Goal: Task Accomplishment & Management: Use online tool/utility

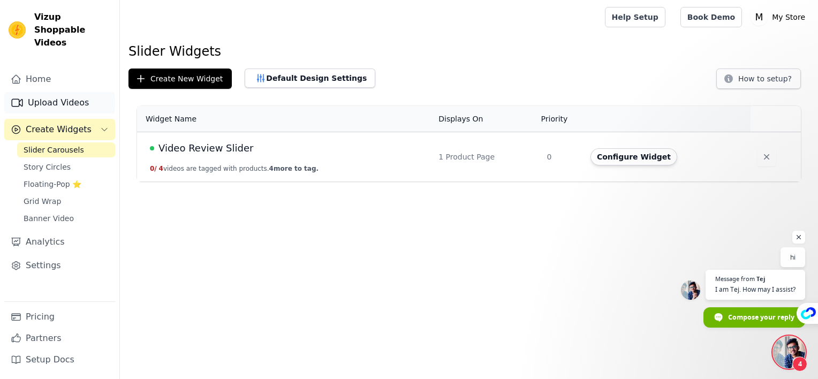
click at [62, 92] on link "Upload Videos" at bounding box center [59, 102] width 111 height 21
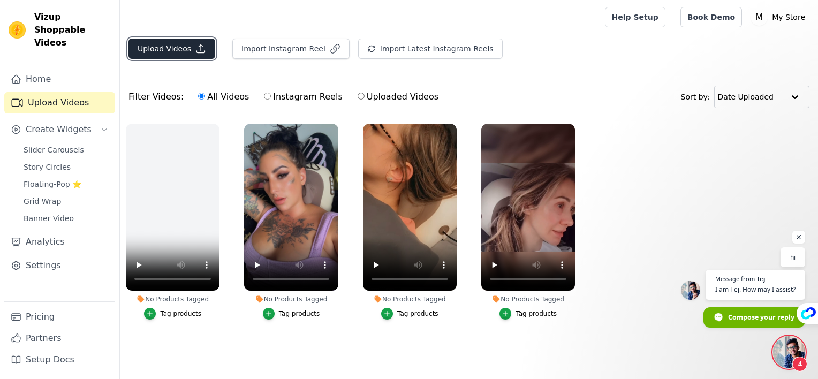
click at [183, 48] on button "Upload Videos" at bounding box center [171, 49] width 87 height 20
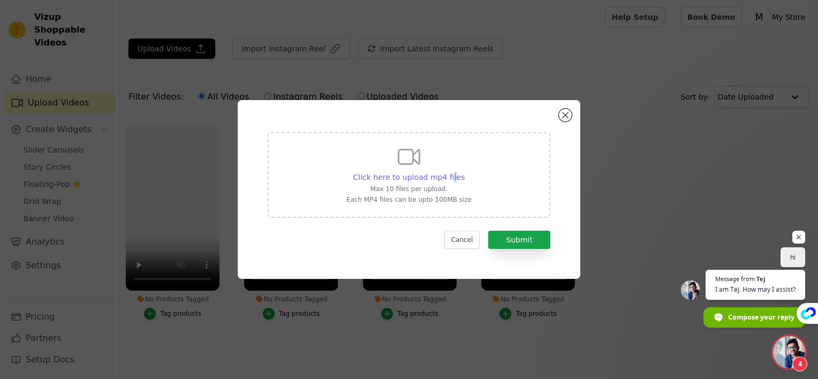
click at [450, 181] on span "Click here to upload mp4 files" at bounding box center [409, 177] width 112 height 9
drag, startPoint x: 450, startPoint y: 181, endPoint x: 435, endPoint y: 178, distance: 15.3
click at [435, 178] on span "Click here to upload mp4 files" at bounding box center [409, 177] width 112 height 9
click at [464, 172] on input "Click here to upload mp4 files Max 10 files per upload. Each MP4 files can be u…" at bounding box center [464, 171] width 1 height 1
type input "C:\fakepath\HiZoo - Pillow Neck Shoulder Massager (2).mp4"
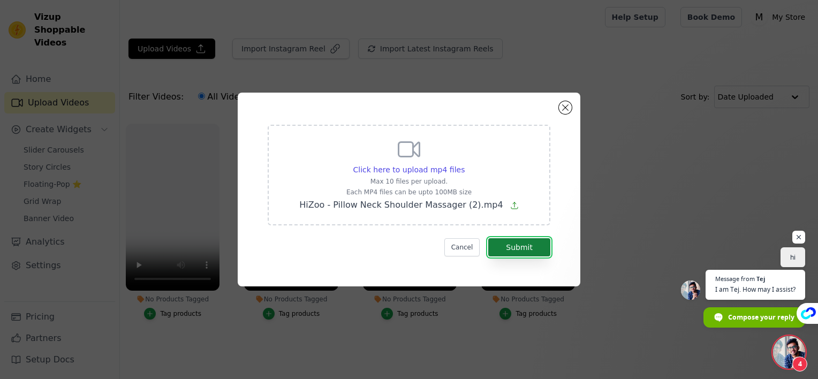
click at [520, 246] on button "Submit" at bounding box center [519, 247] width 62 height 18
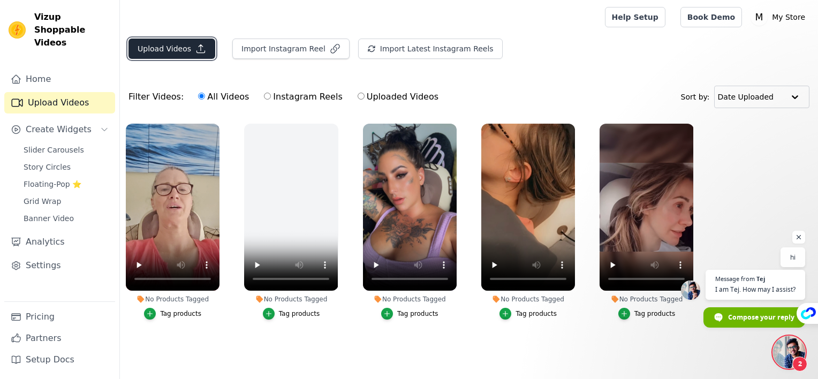
click at [189, 50] on button "Upload Videos" at bounding box center [171, 49] width 87 height 20
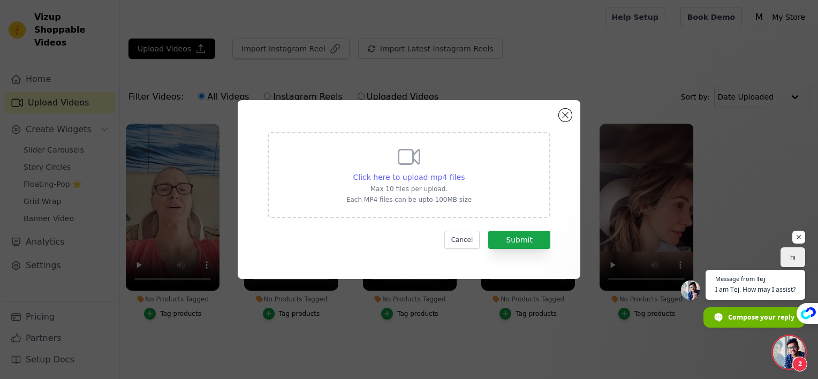
click at [362, 180] on span "Click here to upload mp4 files" at bounding box center [409, 177] width 112 height 9
click at [464, 172] on input "Click here to upload mp4 files Max 10 files per upload. Each MP4 files can be u…" at bounding box center [464, 171] width 1 height 1
click at [566, 117] on button "Close modal" at bounding box center [565, 115] width 13 height 13
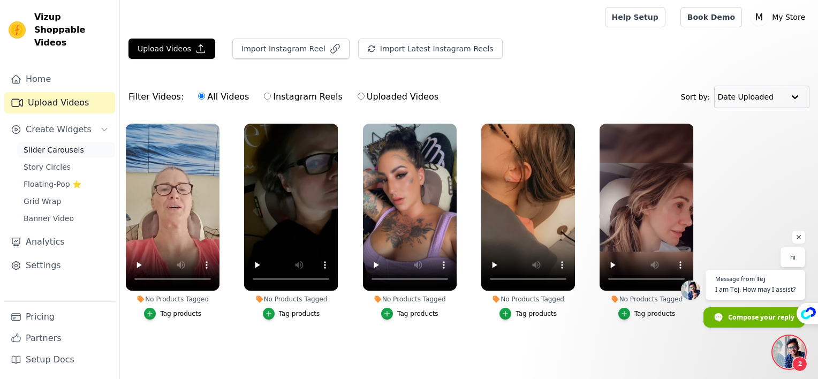
click at [64, 144] on span "Slider Carousels" at bounding box center [54, 149] width 60 height 11
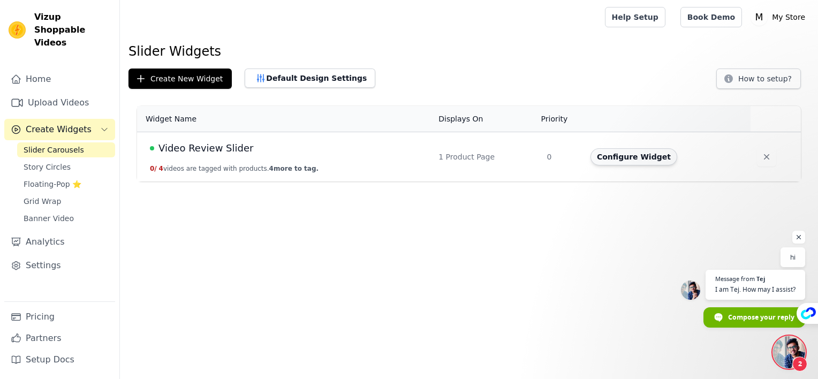
click at [607, 162] on button "Configure Widget" at bounding box center [633, 156] width 87 height 17
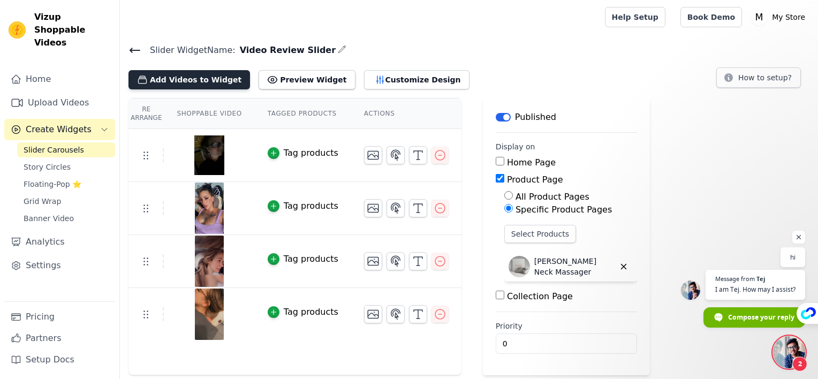
click at [188, 79] on button "Add Videos to Widget" at bounding box center [188, 79] width 121 height 19
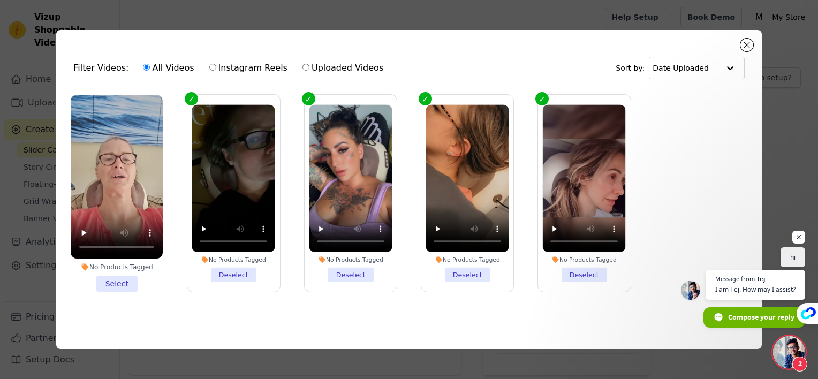
click at [110, 280] on li "No Products Tagged Select" at bounding box center [117, 193] width 92 height 197
click at [0, 0] on input "No Products Tagged Select" at bounding box center [0, 0] width 0 height 0
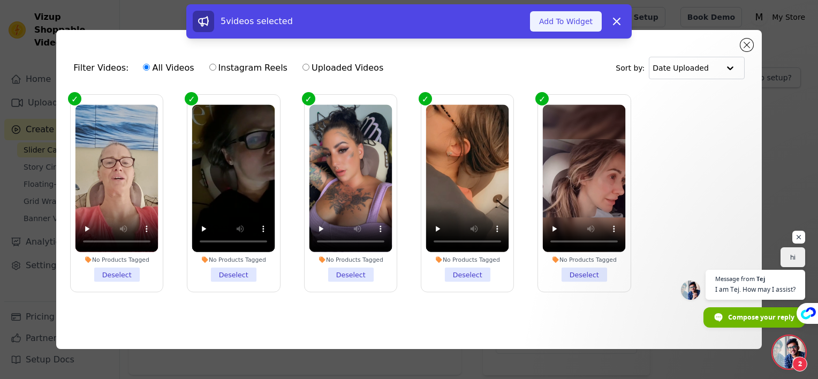
click at [574, 22] on button "Add To Widget" at bounding box center [566, 21] width 72 height 20
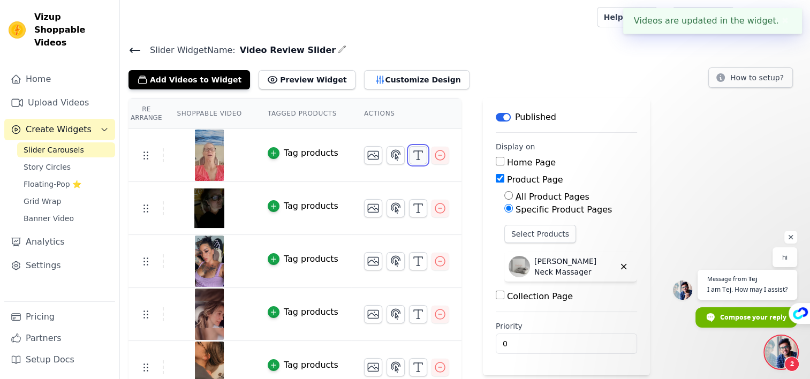
click at [411, 159] on icon "button" at bounding box center [417, 155] width 13 height 13
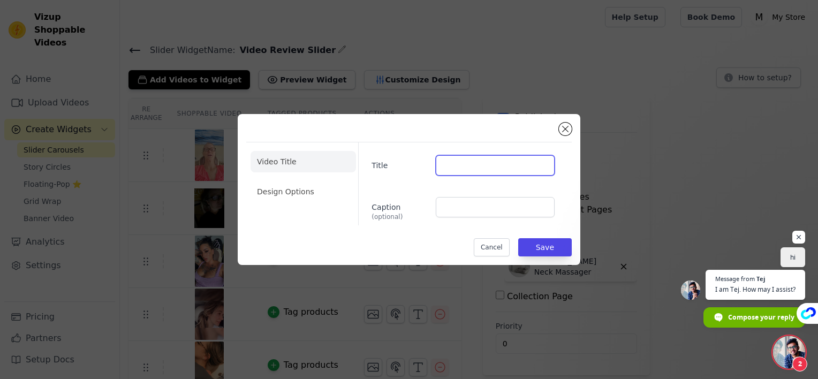
click at [474, 167] on input "Title" at bounding box center [495, 165] width 119 height 20
type input "Morrison M."
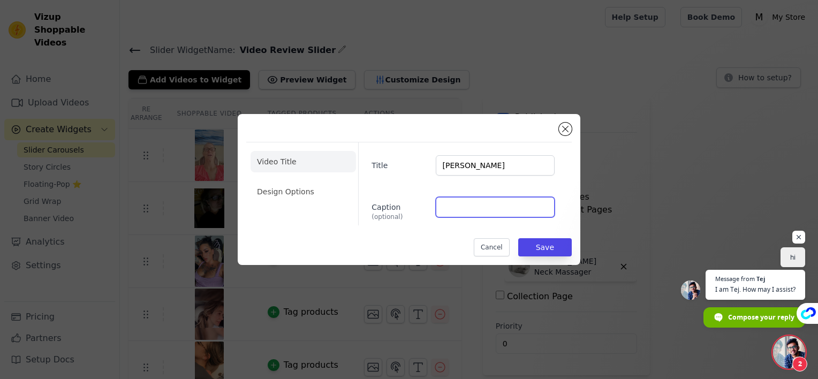
click at [488, 205] on input "Caption (optional)" at bounding box center [495, 207] width 119 height 20
paste input "I carry a lot of stress in my neck and shoulders and this little machine has li…"
type input "I carry a lot of stress in my neck and shoulders and this little machine has li…"
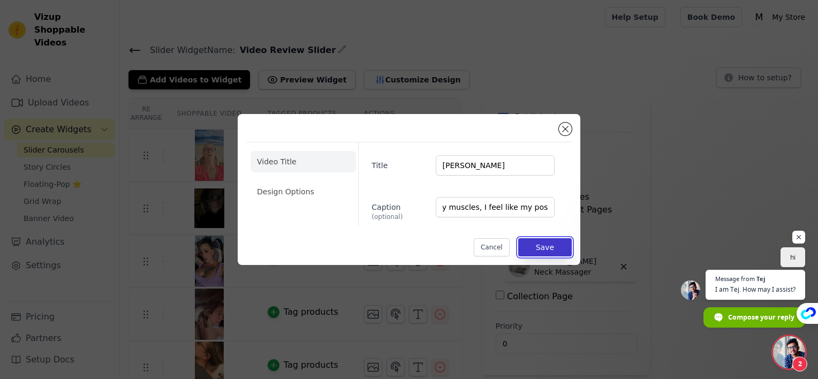
scroll to position [0, 0]
click at [555, 249] on button "Save" at bounding box center [545, 247] width 54 height 18
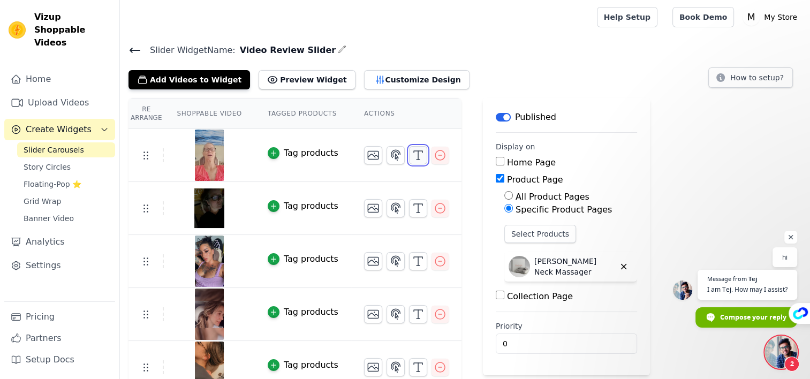
click at [411, 153] on icon "button" at bounding box center [417, 155] width 13 height 13
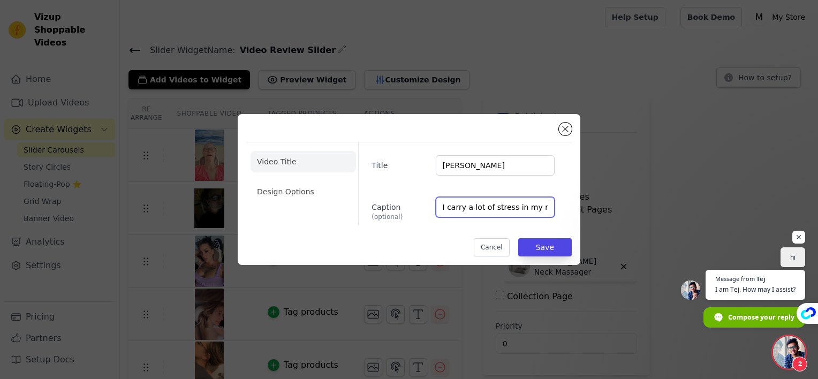
click at [503, 205] on input "I carry a lot of stress in my neck and shoulders and this little machine has li…" at bounding box center [495, 207] width 119 height 20
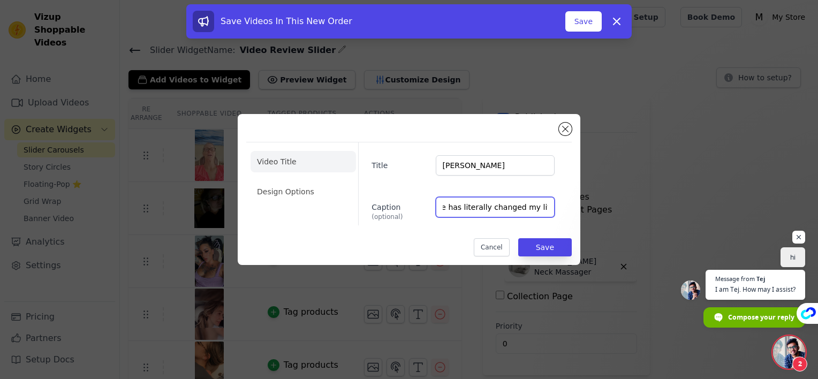
click at [509, 208] on input "I carry a lot of stress in my neck and shoulders and this little machine has li…" at bounding box center [495, 207] width 119 height 20
drag, startPoint x: 509, startPoint y: 208, endPoint x: 558, endPoint y: 204, distance: 48.8
click at [558, 204] on div "Caption (optional) I carry a lot of stress in my neck and shoulders and this li…" at bounding box center [463, 209] width 200 height 24
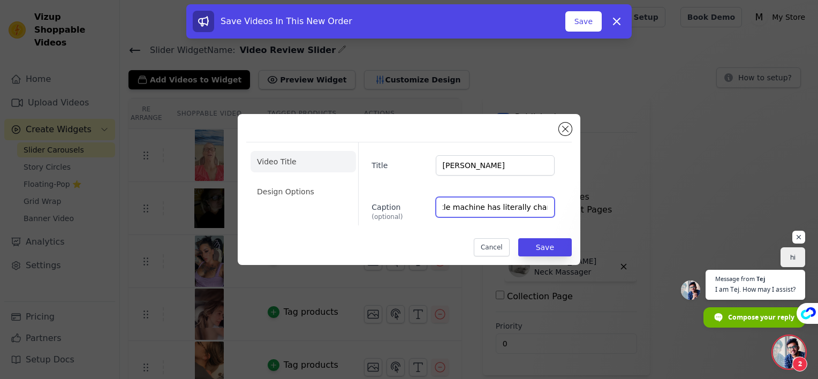
type input "I carry a lot of stress in my neck and shoulders and this little machine has li…"
click at [560, 203] on div "Caption (optional) I carry a lot of stress in my neck and shoulders and this li…" at bounding box center [463, 209] width 200 height 24
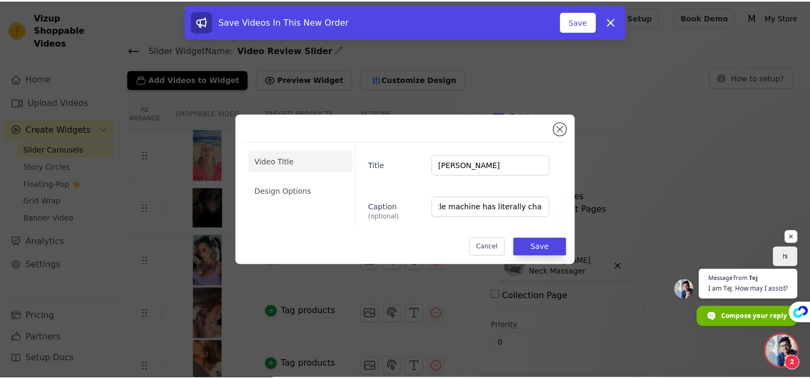
scroll to position [0, 0]
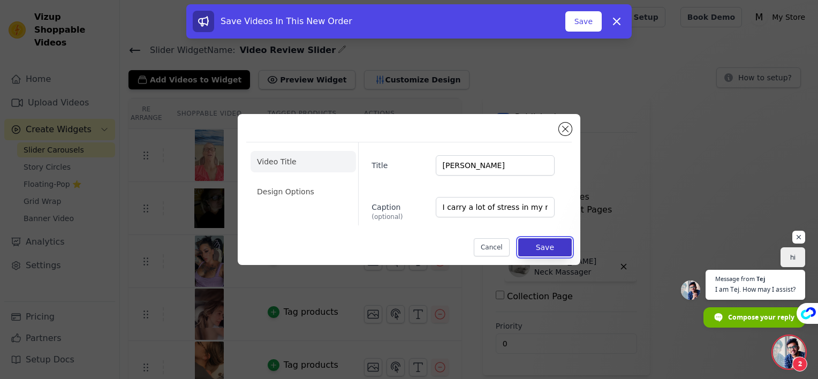
click at [556, 242] on button "Save" at bounding box center [545, 247] width 54 height 18
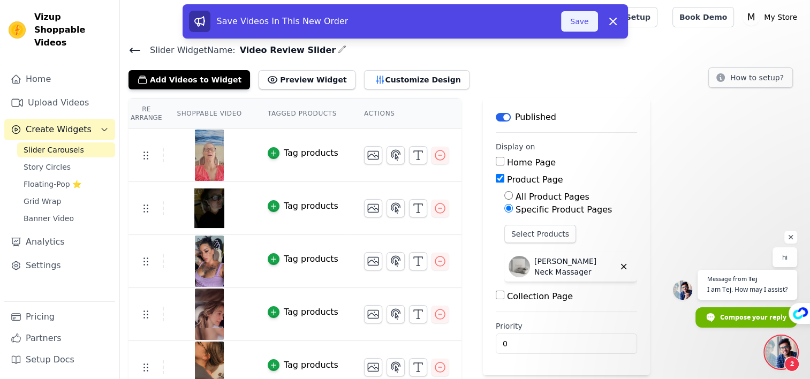
click at [594, 28] on button "Save" at bounding box center [579, 21] width 36 height 20
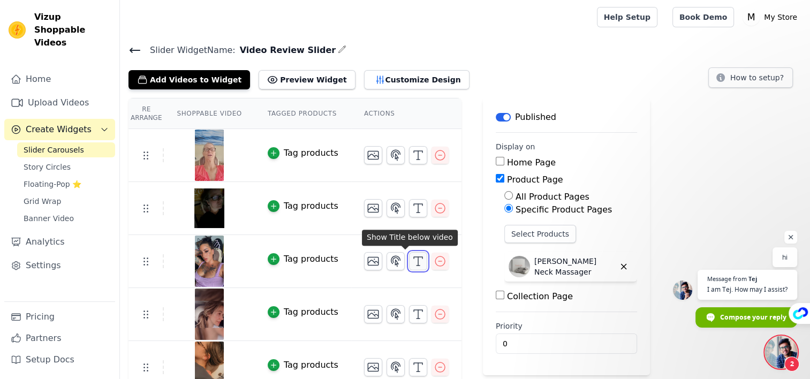
click at [411, 265] on icon "button" at bounding box center [417, 261] width 13 height 13
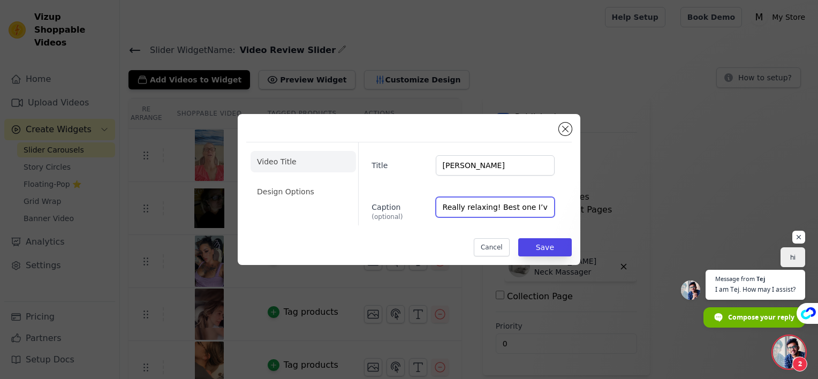
click at [507, 211] on input "Really relaxing! Best one I’ve ever used!" at bounding box center [495, 207] width 119 height 20
click at [537, 209] on input "Really relaxing! Best one I’ve ever used! My TMJ has" at bounding box center [495, 207] width 119 height 20
type input "Really relaxing! Best one I’ve ever used! My TMJ has been greatly reduced too"
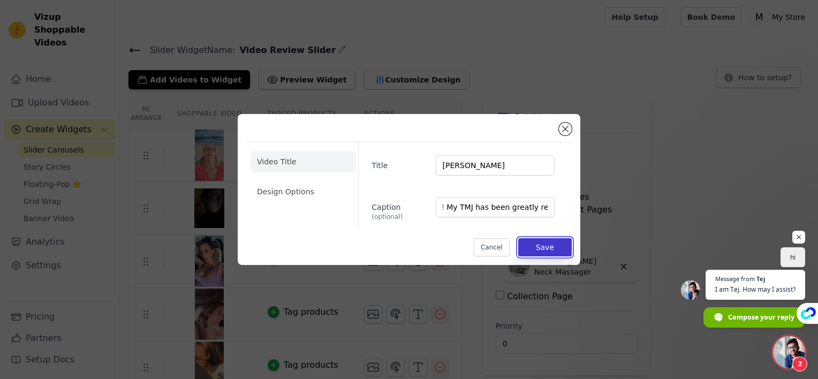
click at [554, 248] on button "Save" at bounding box center [545, 247] width 54 height 18
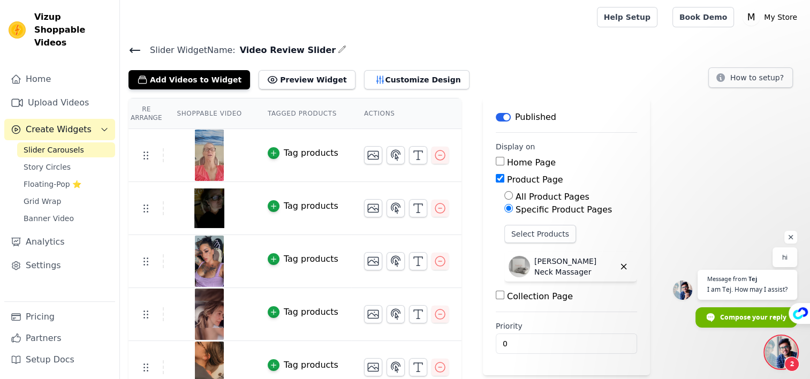
scroll to position [13, 0]
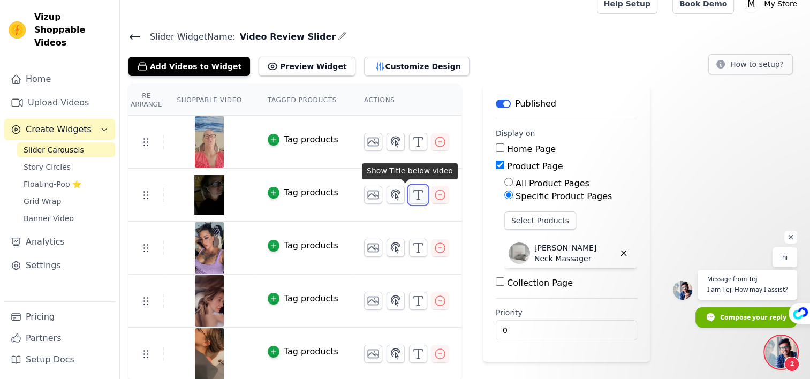
click at [411, 197] on icon "button" at bounding box center [417, 194] width 13 height 13
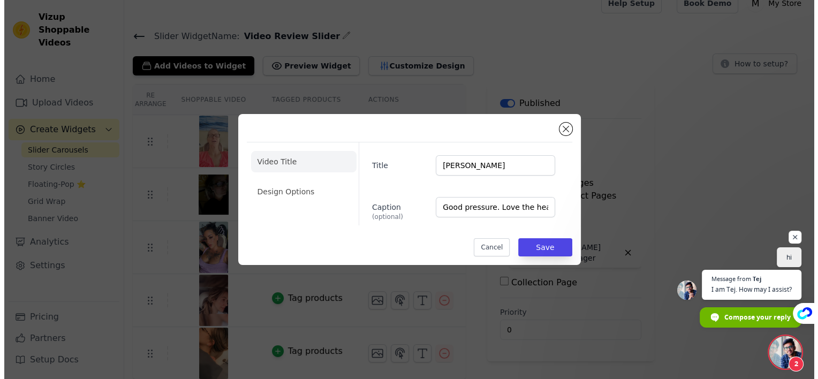
scroll to position [0, 0]
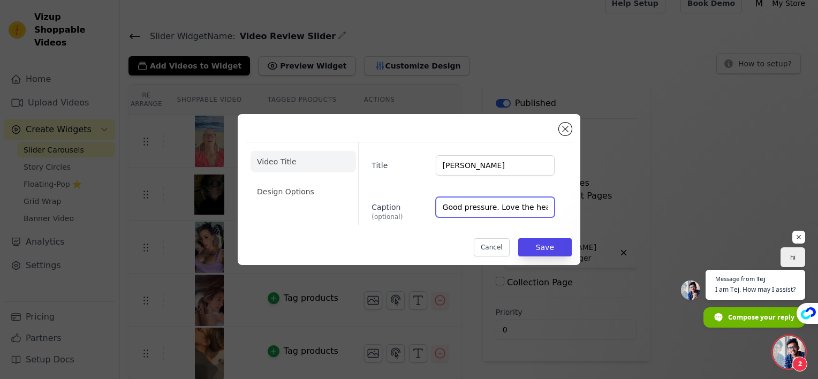
click at [524, 203] on input "Good pressure. Love the heat also." at bounding box center [495, 207] width 119 height 20
click at [524, 208] on input "Good pressure. Love the heat also. I" at bounding box center [495, 207] width 119 height 20
type input "Good pressure. Love the heat also. It has softened my muscles, I no longer feel…"
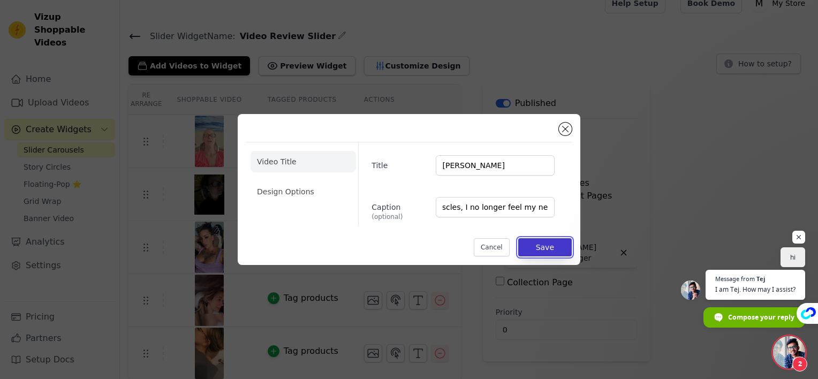
scroll to position [0, 0]
click at [548, 242] on button "Save" at bounding box center [545, 247] width 54 height 18
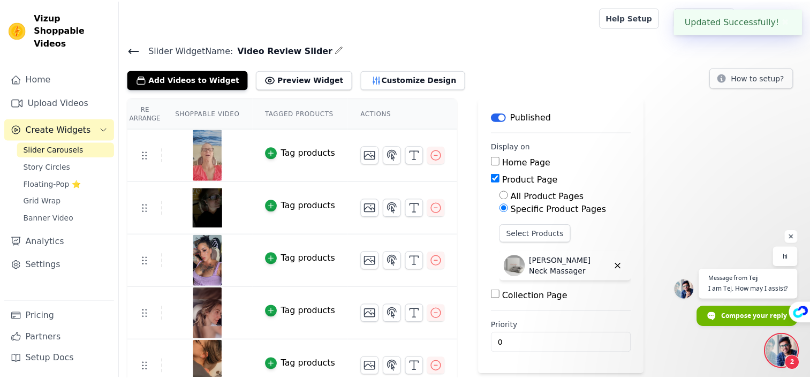
scroll to position [13, 0]
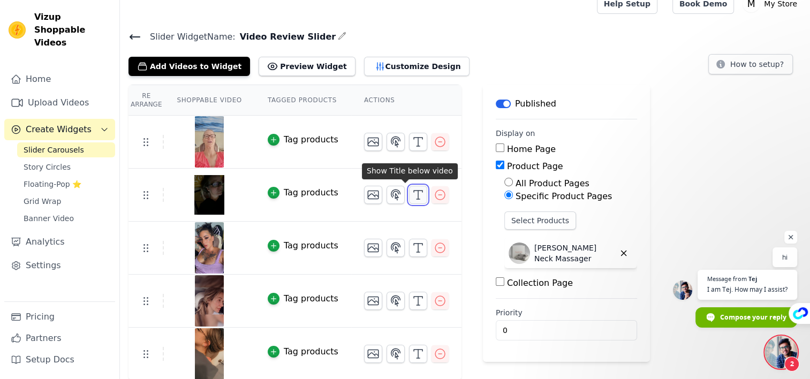
click at [411, 192] on icon "button" at bounding box center [417, 194] width 13 height 13
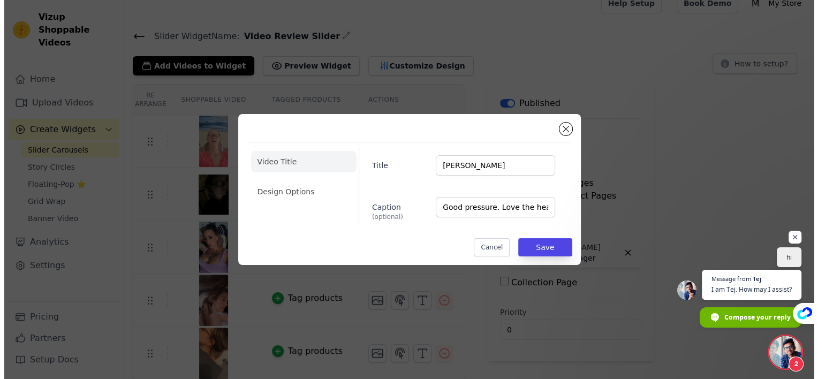
scroll to position [0, 0]
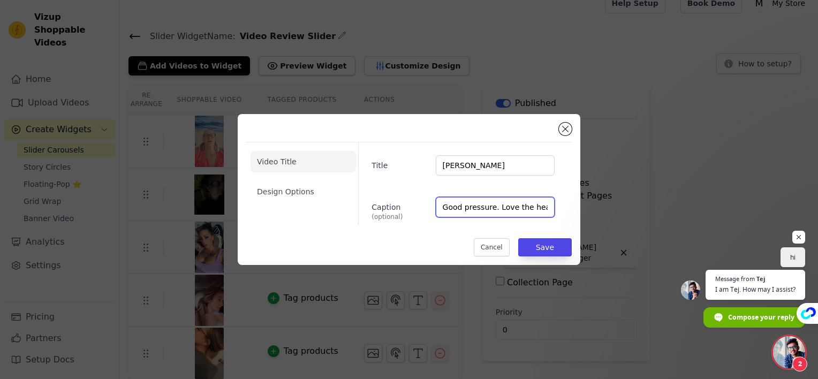
click at [526, 202] on input "Good pressure. Love the heat also. It has softened my muscles, I no longer feel…" at bounding box center [495, 207] width 119 height 20
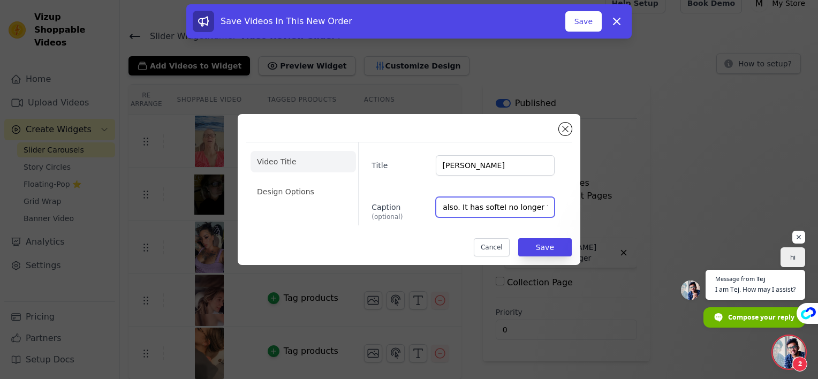
click at [443, 208] on input "Good pressure. Love the heat also. It has softeI no longer feel my neck is forw…" at bounding box center [495, 207] width 119 height 20
drag, startPoint x: 443, startPoint y: 208, endPoint x: 505, endPoint y: 208, distance: 62.1
click at [505, 208] on input "Good pressure. Love the heat also. It has softeI no longer feel my neck is forw…" at bounding box center [495, 207] width 119 height 20
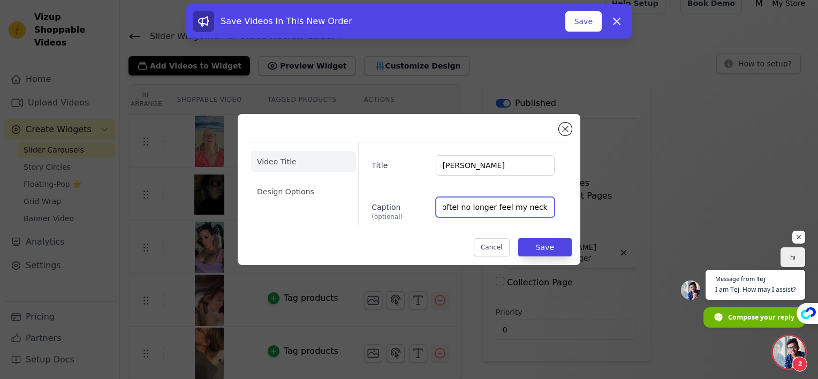
click at [507, 208] on input "Good pressure. Love the heat also. It has softeI no longer feel my neck is forw…" at bounding box center [495, 207] width 119 height 20
type input "Good pressure. Love the heat also. It has softeI no longer feel my neck is forw…"
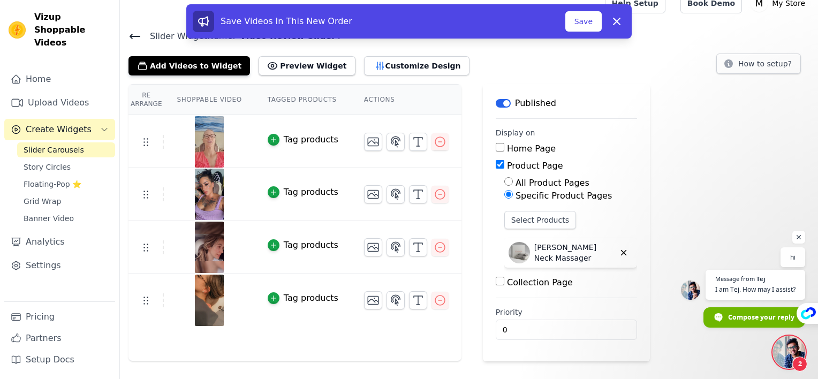
scroll to position [0, 0]
click at [502, 204] on div "All Product Pages Specific Product Pages Select Products [PERSON_NAME] Neck Mas…" at bounding box center [565, 224] width 141 height 95
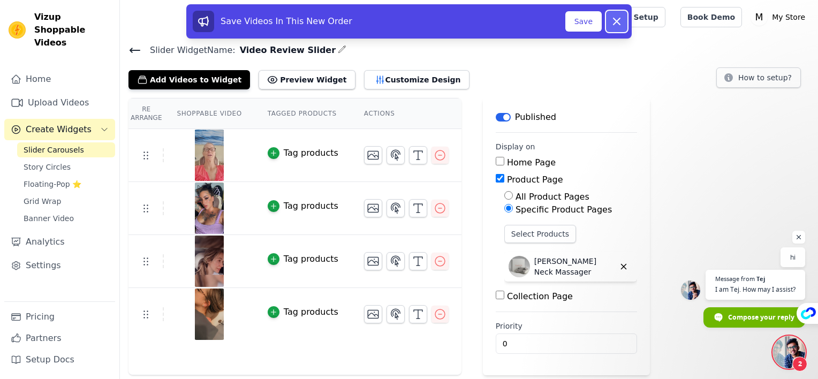
click at [612, 23] on icon at bounding box center [616, 21] width 13 height 13
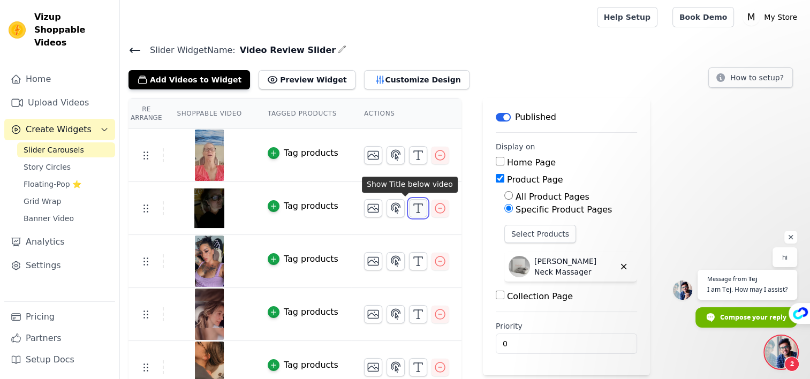
click at [411, 202] on icon "button" at bounding box center [417, 208] width 13 height 13
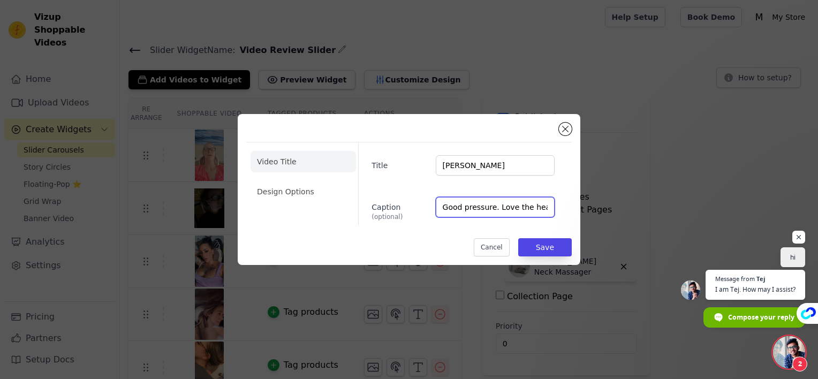
click at [494, 204] on input "Good pressure. Love the heat also. It has softeI no longer feel my neck is forw…" at bounding box center [495, 207] width 119 height 20
type input "Good pressure. Love the heat a no longer feel my neck is forward"
click at [569, 130] on button "Close modal" at bounding box center [565, 129] width 13 height 13
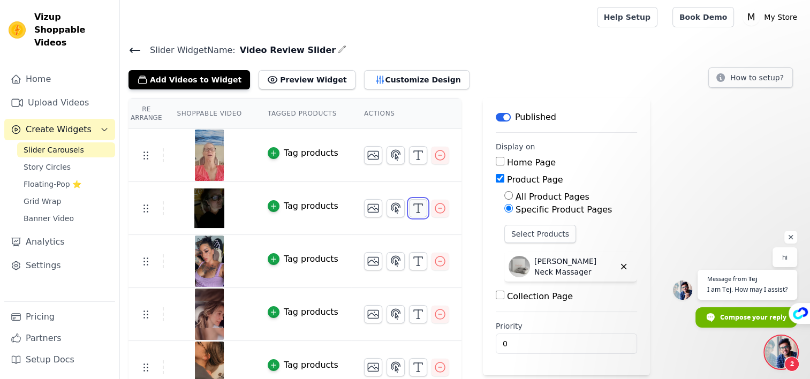
click at [418, 208] on line "button" at bounding box center [418, 208] width 0 height 9
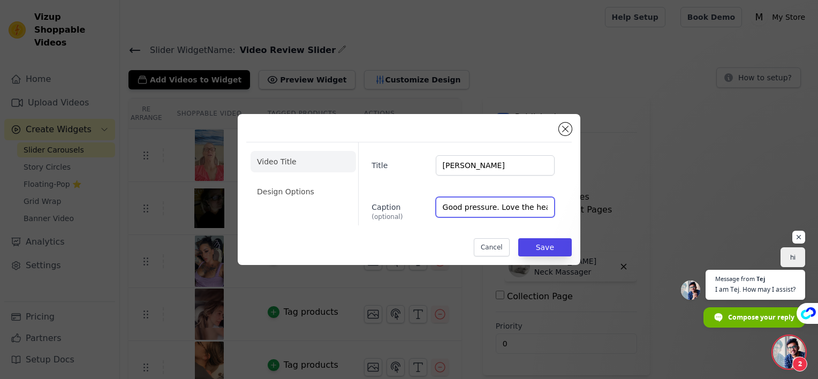
click at [515, 201] on input "Good pressure. Love the heat a no longer feel my neck is forward" at bounding box center [495, 207] width 119 height 20
click at [510, 208] on input "Good pressure. Love the heat a no longer feel my neck is forward" at bounding box center [495, 207] width 119 height 20
type input "Good pressure. Love the heat also I no longer feel my neck is forward"
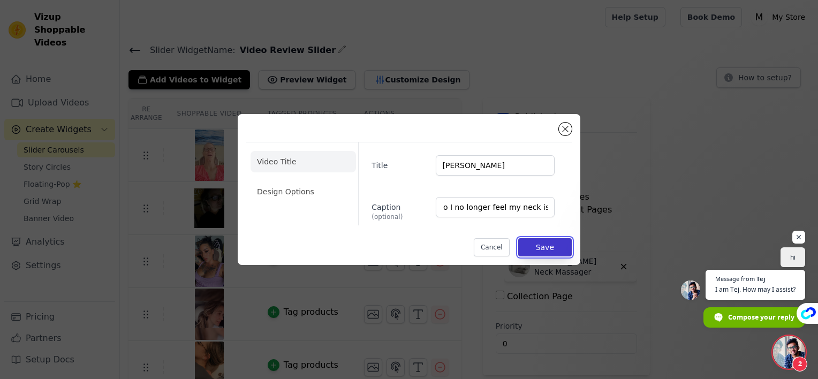
scroll to position [0, 0]
click at [548, 247] on button "Save" at bounding box center [545, 247] width 54 height 18
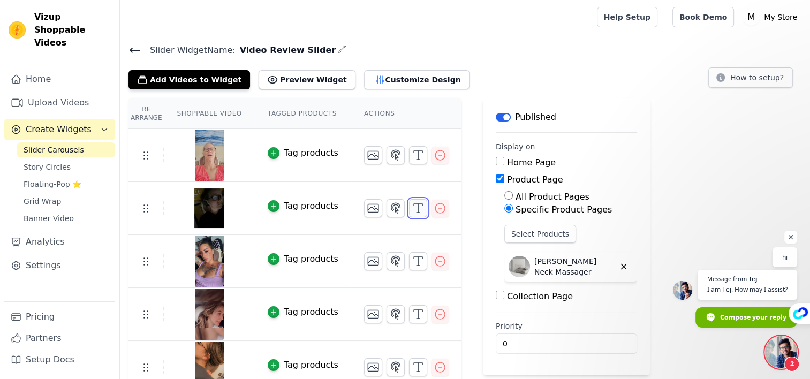
click at [411, 207] on icon "button" at bounding box center [417, 208] width 13 height 13
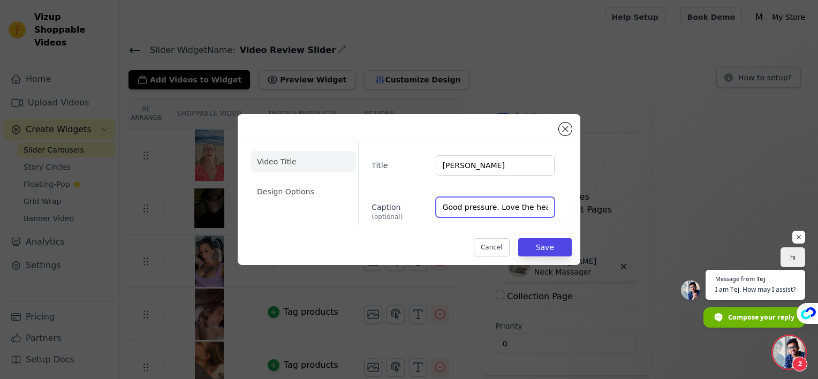
click at [539, 207] on input "Good pressure. Love the heat also I no longer feel my neck is forward" at bounding box center [495, 207] width 119 height 20
click at [549, 245] on button "Save" at bounding box center [545, 247] width 54 height 18
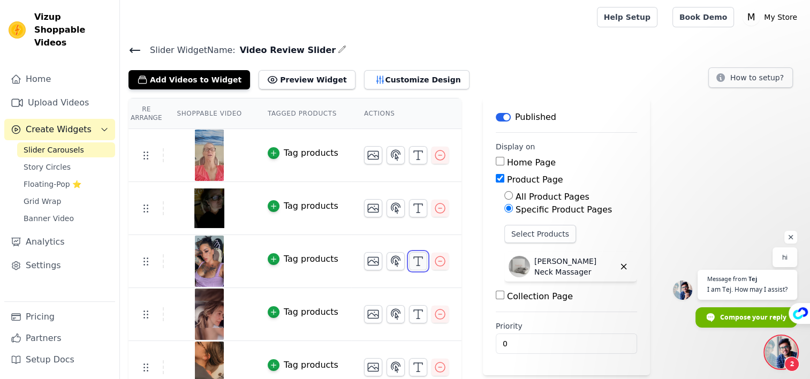
click at [411, 258] on icon "button" at bounding box center [417, 261] width 13 height 13
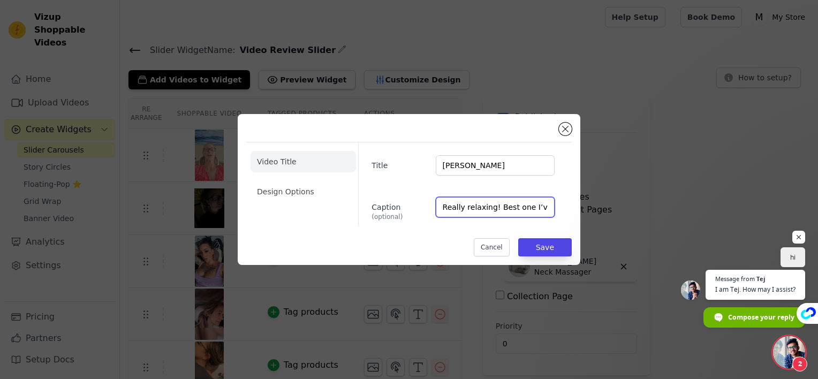
click at [525, 205] on input "Really relaxing! Best one I’ve ever used! My TMJ has been greatly reduced too" at bounding box center [495, 207] width 119 height 20
type input "Really relaxing! Best one I’ve ever used! My TMJ has been greatly reduced too w…"
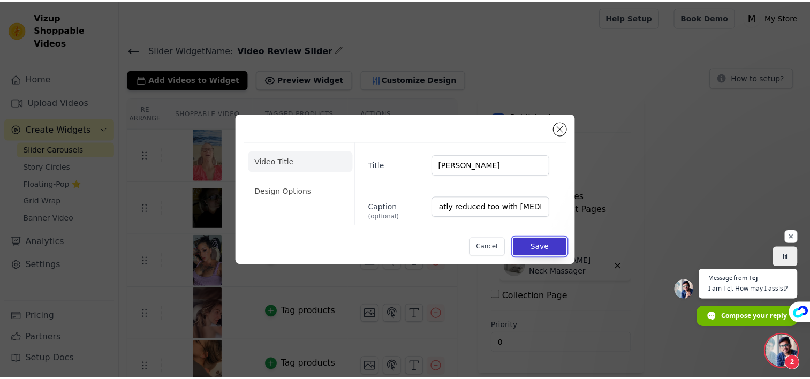
scroll to position [0, 0]
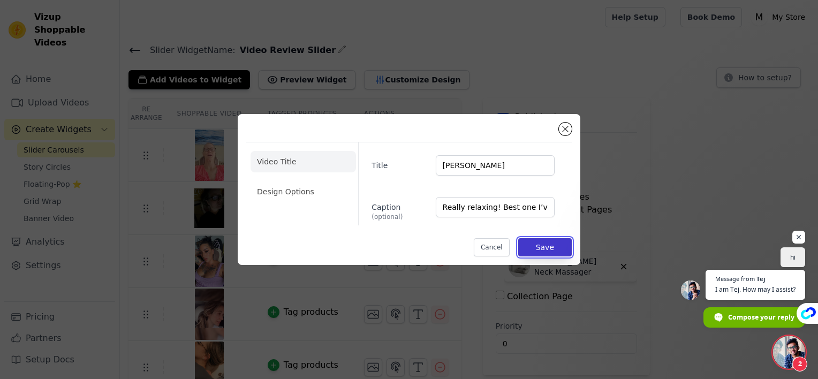
click at [551, 248] on button "Save" at bounding box center [545, 247] width 54 height 18
